Goal: Information Seeking & Learning: Compare options

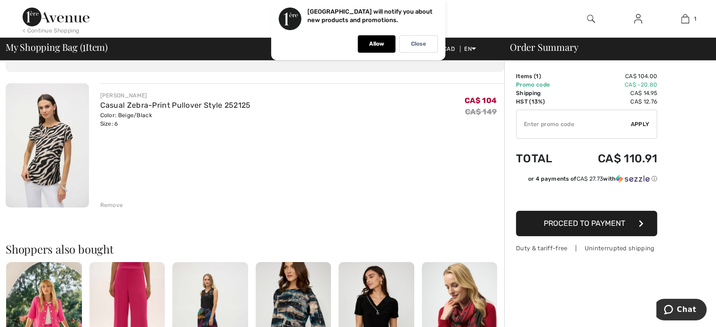
scroll to position [94, 0]
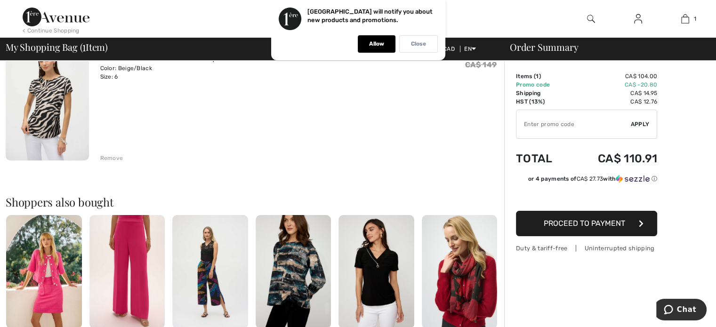
click at [416, 45] on p "Close" at bounding box center [418, 43] width 15 height 7
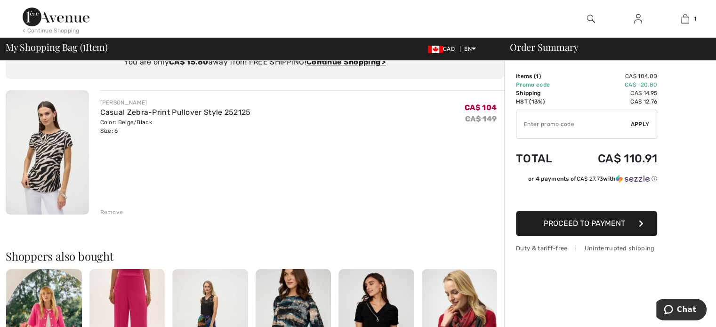
scroll to position [0, 0]
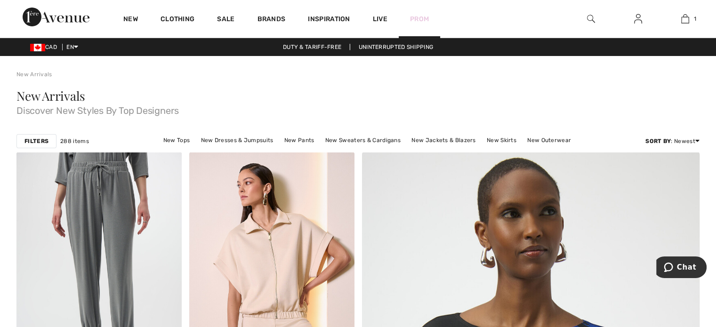
click at [415, 18] on link "Prom" at bounding box center [419, 19] width 19 height 10
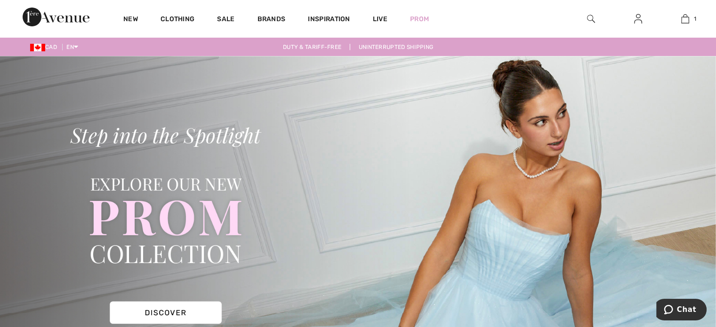
scroll to position [47, 0]
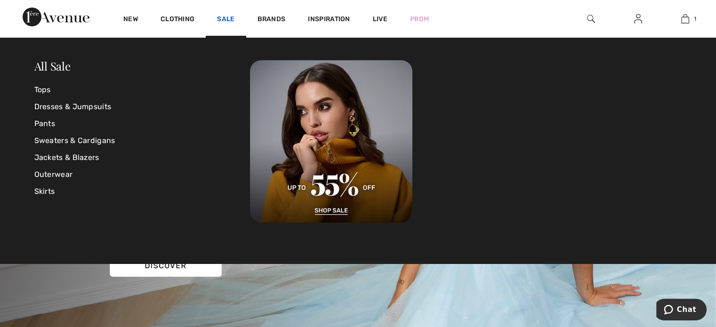
click at [224, 18] on link "Sale" at bounding box center [225, 20] width 17 height 10
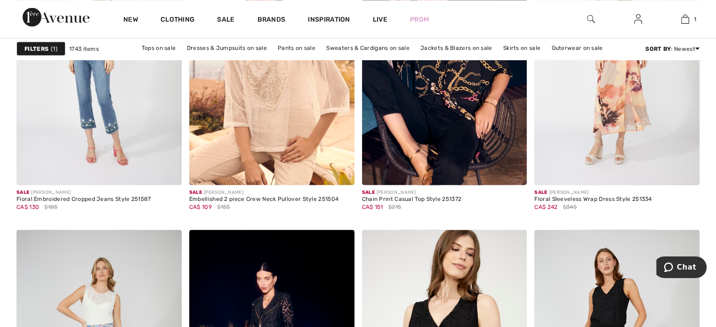
scroll to position [1882, 0]
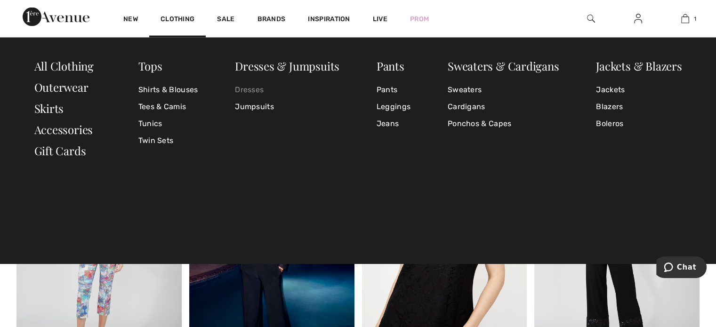
click at [244, 88] on link "Dresses" at bounding box center [287, 89] width 104 height 17
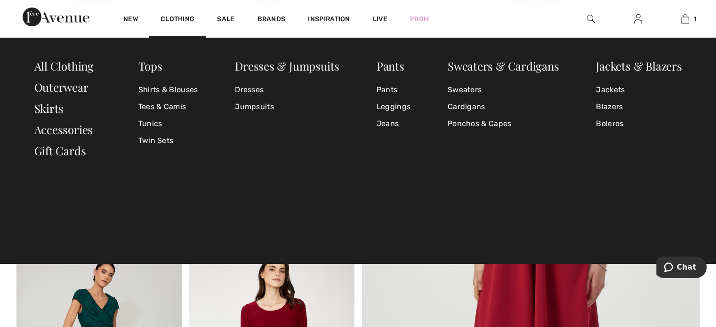
scroll to position [188, 0]
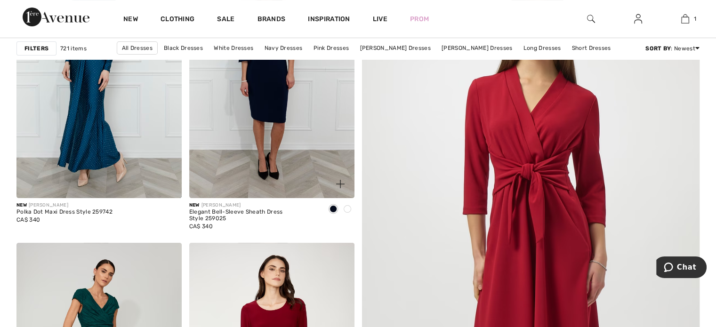
click at [274, 109] on img at bounding box center [271, 75] width 165 height 248
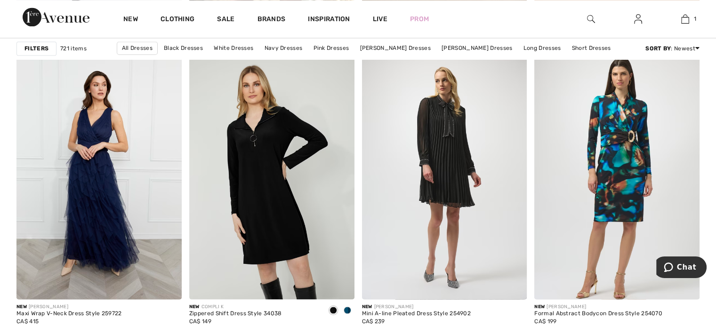
scroll to position [1647, 0]
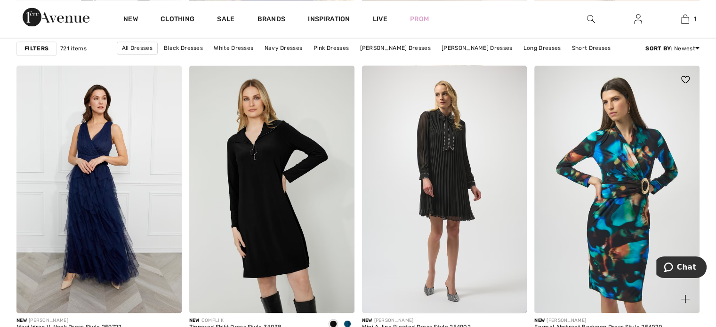
click at [618, 154] on img at bounding box center [616, 189] width 165 height 248
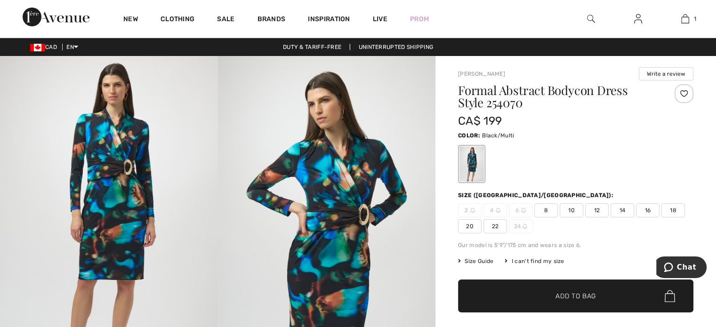
click at [116, 181] on img at bounding box center [109, 219] width 218 height 326
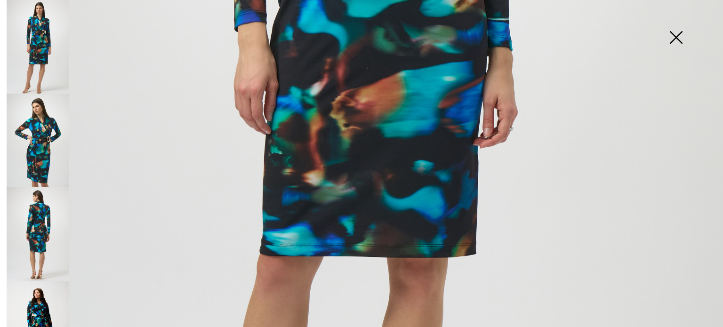
scroll to position [565, 0]
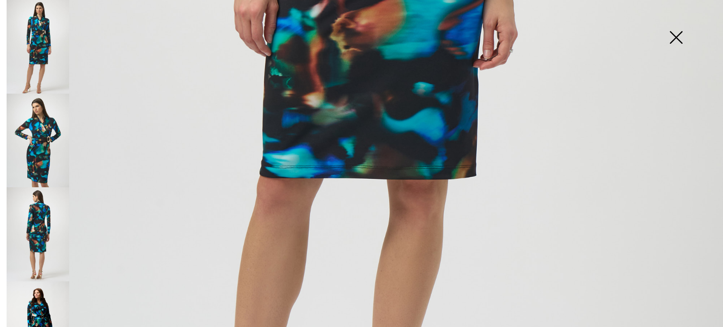
click at [45, 218] on img at bounding box center [38, 234] width 63 height 94
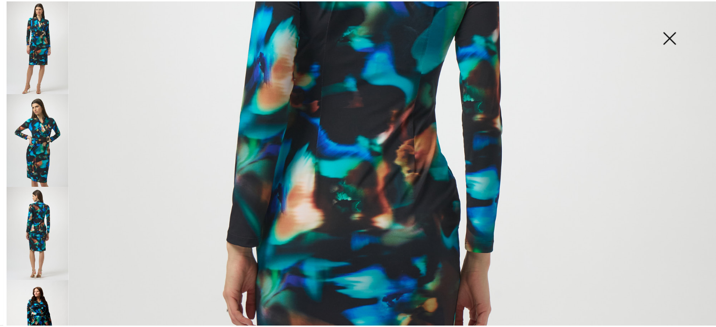
scroll to position [188, 0]
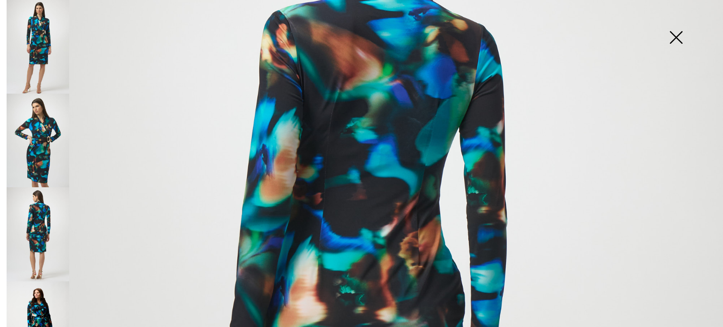
click at [673, 33] on img at bounding box center [675, 38] width 47 height 48
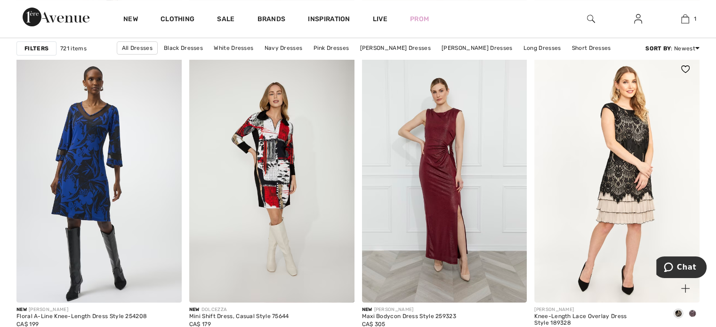
scroll to position [4000, 0]
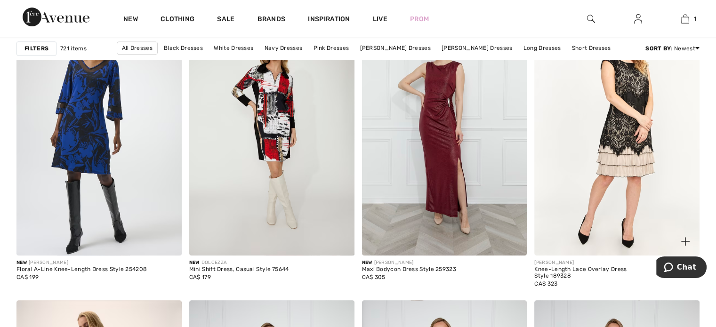
click at [643, 102] on img at bounding box center [616, 132] width 165 height 248
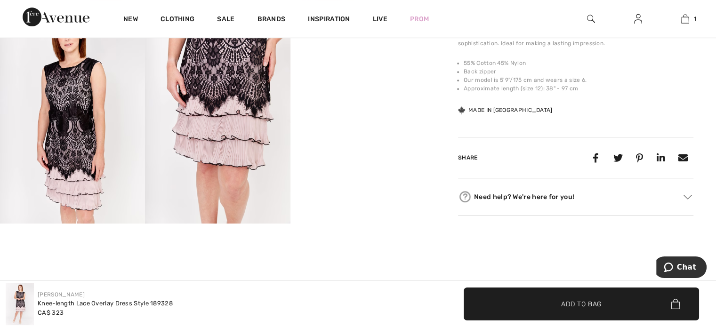
scroll to position [565, 0]
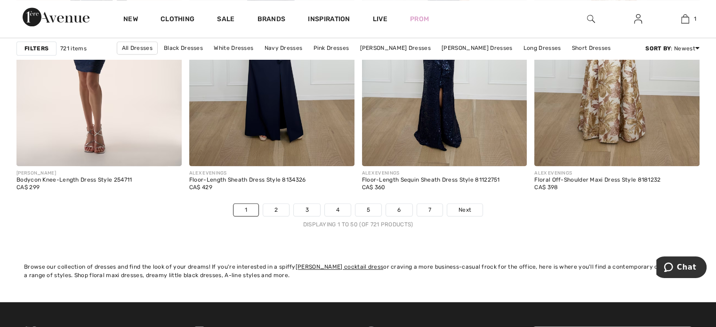
scroll to position [4470, 0]
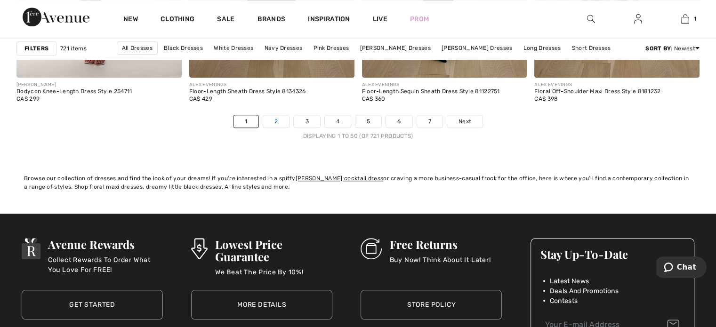
click at [275, 120] on link "2" at bounding box center [276, 121] width 26 height 12
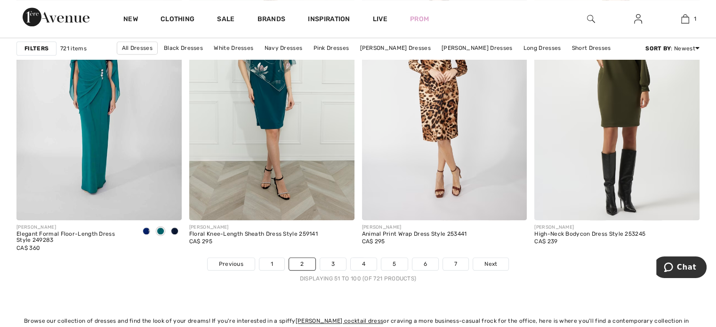
scroll to position [4376, 0]
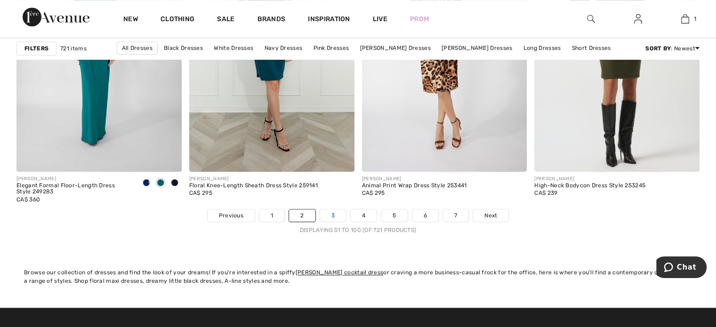
click at [337, 214] on link "3" at bounding box center [333, 215] width 26 height 12
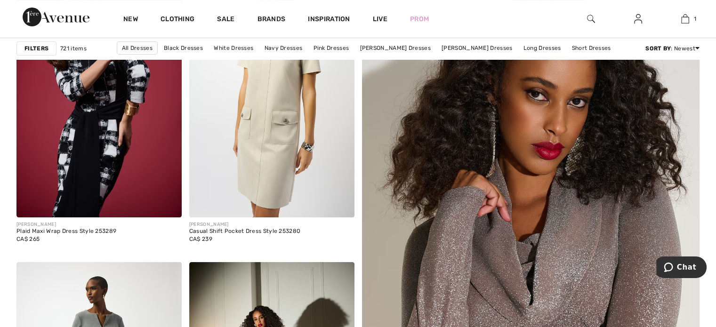
scroll to position [94, 0]
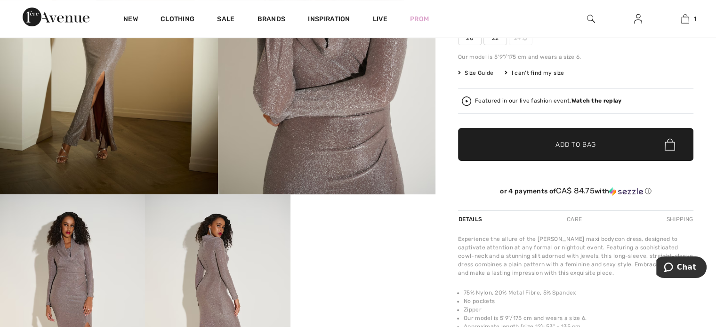
scroll to position [282, 0]
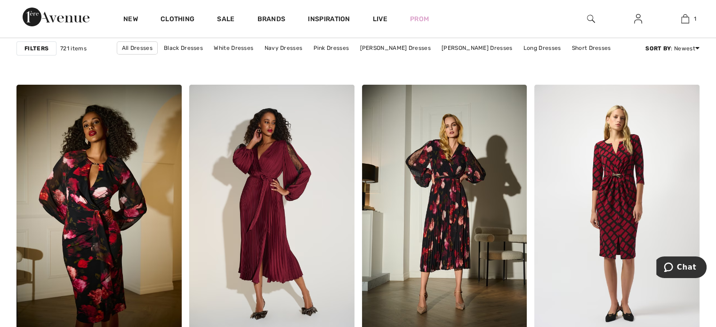
scroll to position [3717, 0]
